Goal: Task Accomplishment & Management: Complete application form

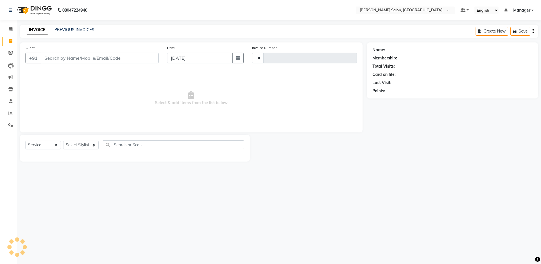
select select "service"
type input "4126"
select select "4781"
click at [63, 29] on link "PREVIOUS INVOICES" at bounding box center [74, 29] width 40 height 5
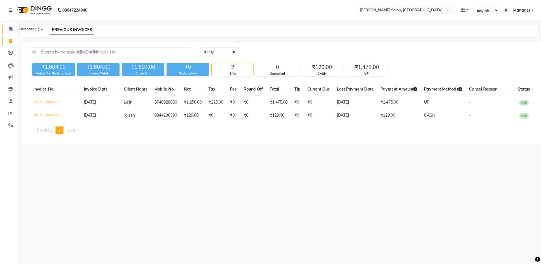
click at [7, 29] on span at bounding box center [11, 29] width 10 height 7
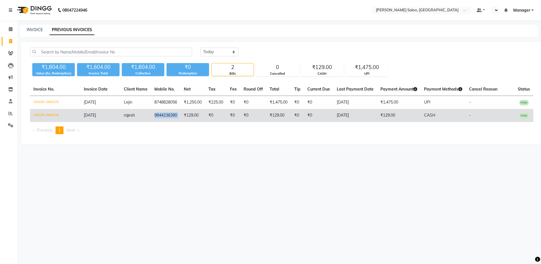
copy td "9844236390"
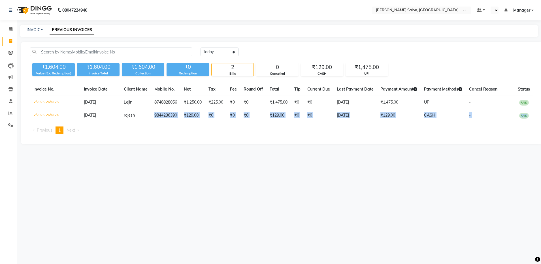
drag, startPoint x: 150, startPoint y: 116, endPoint x: 181, endPoint y: 124, distance: 31.3
click at [181, 124] on div "Invoice No. Invoice Date Client Name Mobile No. Net Tax Fee Round Off Total Tip…" at bounding box center [282, 111] width 510 height 56
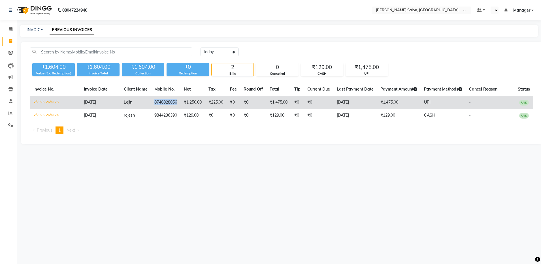
copy td "8748828056"
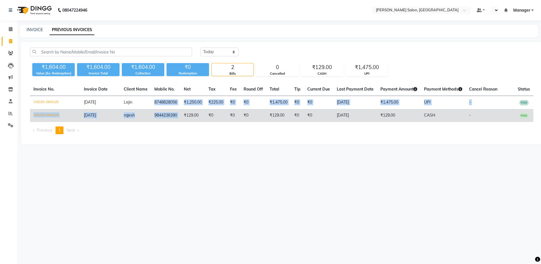
drag, startPoint x: 150, startPoint y: 103, endPoint x: 182, endPoint y: 111, distance: 33.0
click at [182, 111] on tbody "V/2025-26/4125 04-09-2025 Lejin 8748828056 ₹1,250.00 ₹225.00 ₹0 ₹0 ₹1,475.00 ₹0…" at bounding box center [281, 109] width 503 height 26
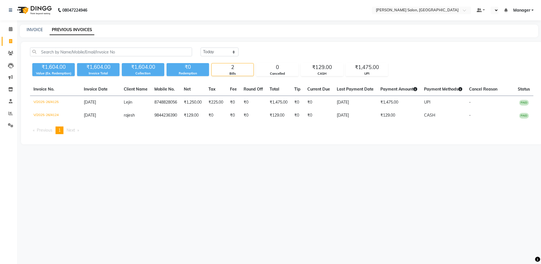
click at [190, 163] on div "08047224946 Select Location × Ethnix Salon, Bellandur Default Panel My Panel No…" at bounding box center [270, 132] width 541 height 264
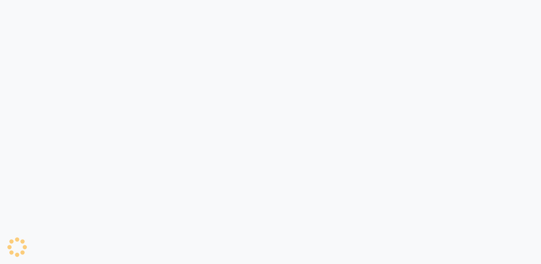
select select "service"
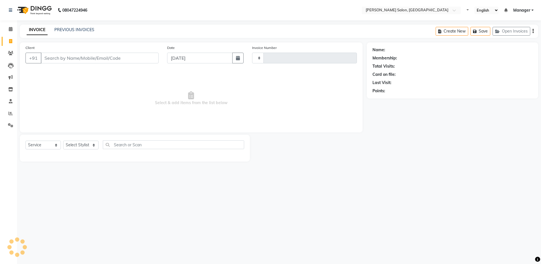
select select "en"
click at [138, 57] on input "Client" at bounding box center [100, 58] width 118 height 11
type input "4126"
select select "4781"
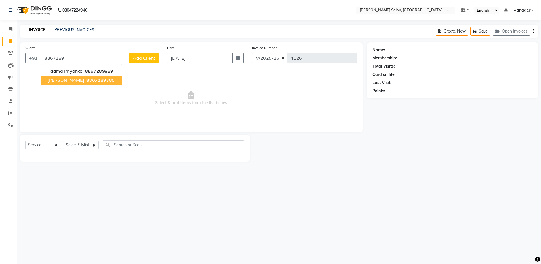
click at [89, 80] on ngb-highlight "8867289 385" at bounding box center [99, 80] width 29 height 6
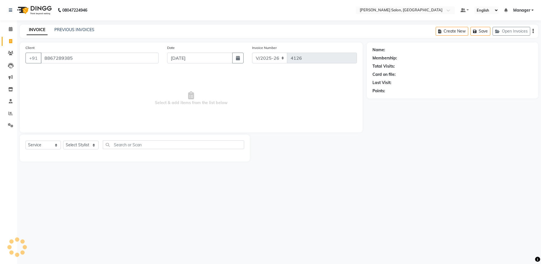
type input "8867289385"
click at [83, 143] on select "Select Stylist Aarthi Abhishek [PERSON_NAME] [PERSON_NAME] Arjun [PERSON_NAME] …" at bounding box center [80, 145] width 35 height 9
select select "28896"
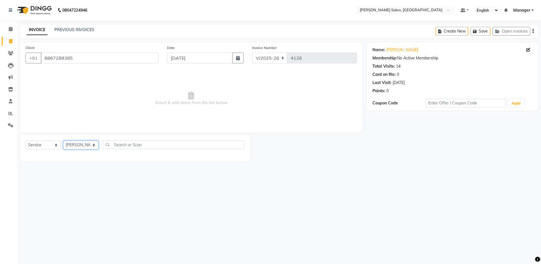
click at [63, 141] on select "Select Stylist Aarthi Abhishek [PERSON_NAME] [PERSON_NAME] Arjun [PERSON_NAME] …" at bounding box center [80, 145] width 35 height 9
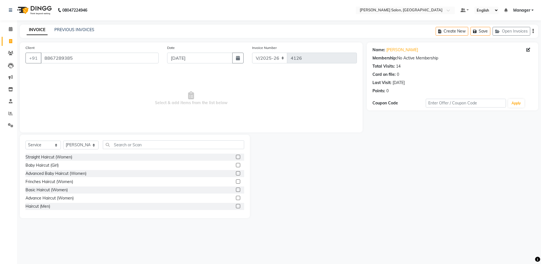
click at [236, 206] on label at bounding box center [238, 206] width 4 height 4
click at [236, 206] on input "checkbox" at bounding box center [238, 207] width 4 height 4
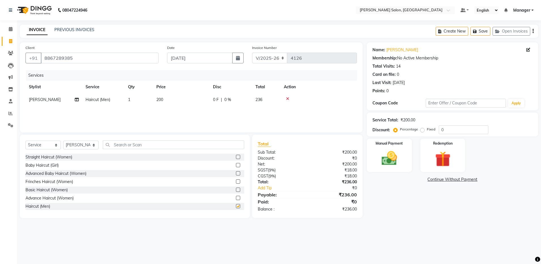
checkbox input "false"
click at [191, 145] on input "text" at bounding box center [173, 144] width 141 height 9
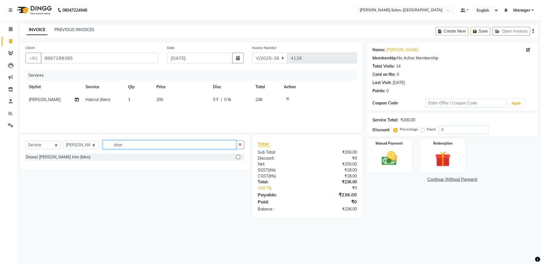
type input "shav"
click at [238, 157] on label at bounding box center [238, 157] width 4 height 4
click at [238, 157] on input "checkbox" at bounding box center [238, 157] width 4 height 4
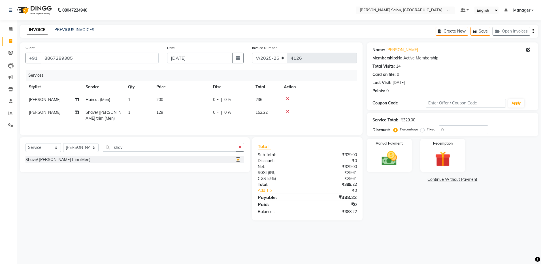
checkbox input "false"
click at [532, 31] on icon "button" at bounding box center [532, 31] width 1 height 0
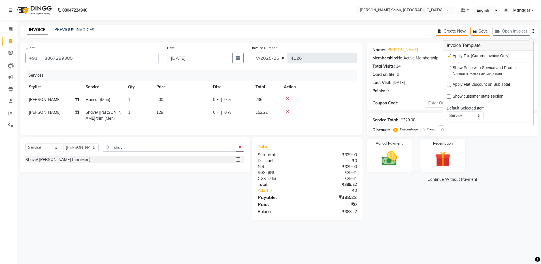
click at [448, 58] on div at bounding box center [449, 57] width 4 height 6
click at [448, 56] on label at bounding box center [449, 56] width 4 height 4
click at [448, 56] on input "checkbox" at bounding box center [449, 57] width 4 height 4
checkbox input "false"
click at [385, 159] on img at bounding box center [389, 158] width 26 height 19
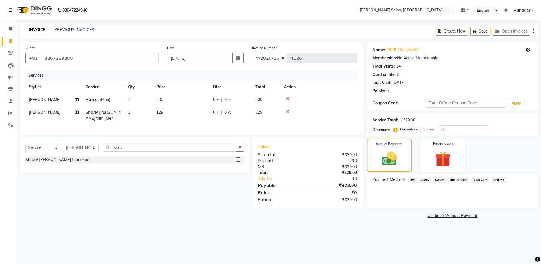
click at [413, 180] on span "UPI" at bounding box center [412, 180] width 9 height 7
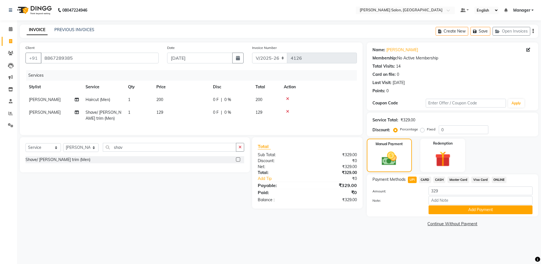
drag, startPoint x: 413, startPoint y: 180, endPoint x: 442, endPoint y: 182, distance: 29.0
click at [442, 182] on span "CASH" at bounding box center [439, 180] width 12 height 7
click at [442, 208] on button "Add Payment" at bounding box center [480, 210] width 104 height 9
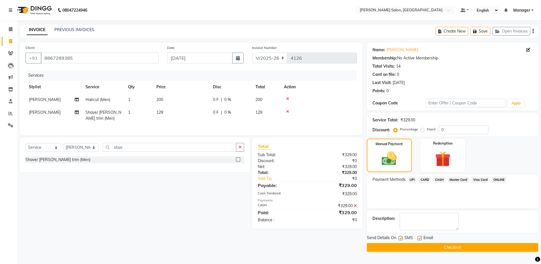
click at [419, 240] on label at bounding box center [419, 238] width 4 height 4
click at [419, 240] on input "checkbox" at bounding box center [419, 239] width 4 height 4
checkbox input "false"
click at [421, 245] on button "Checkout" at bounding box center [452, 247] width 171 height 9
